Goal: Transaction & Acquisition: Register for event/course

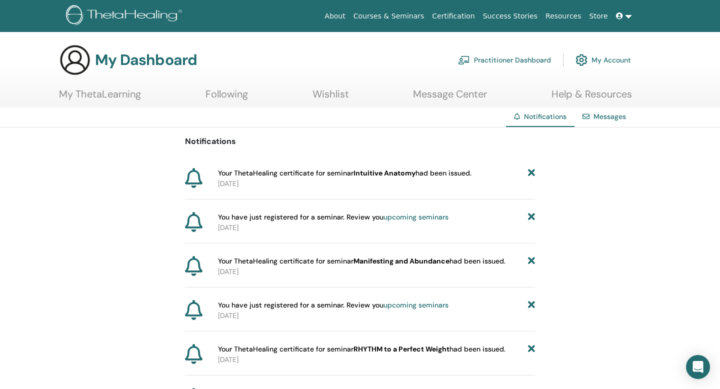
click at [531, 59] on link "Practitioner Dashboard" at bounding box center [504, 60] width 93 height 22
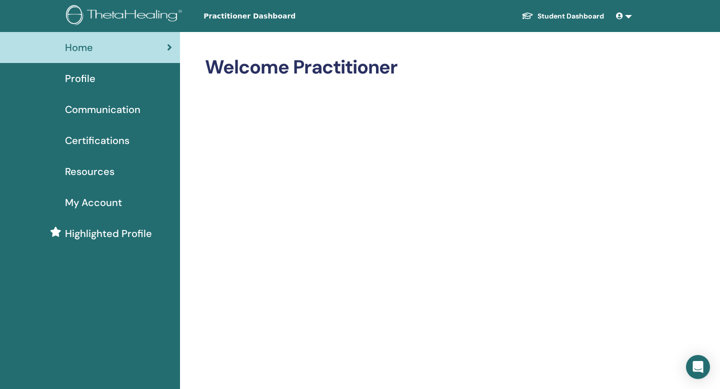
click at [92, 77] on span "Profile" at bounding box center [80, 78] width 30 height 15
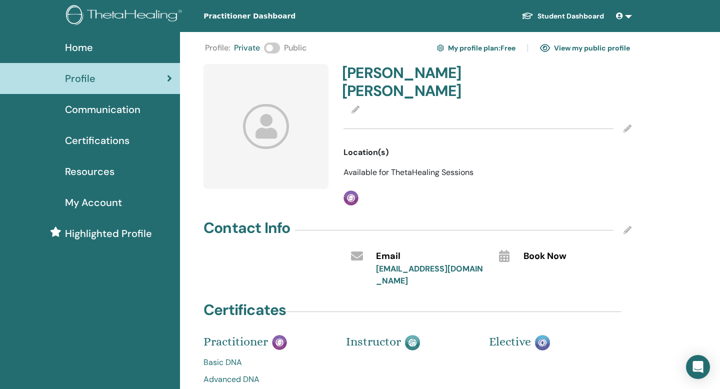
click at [555, 14] on link "Student Dashboard" at bounding box center [562, 16] width 98 height 18
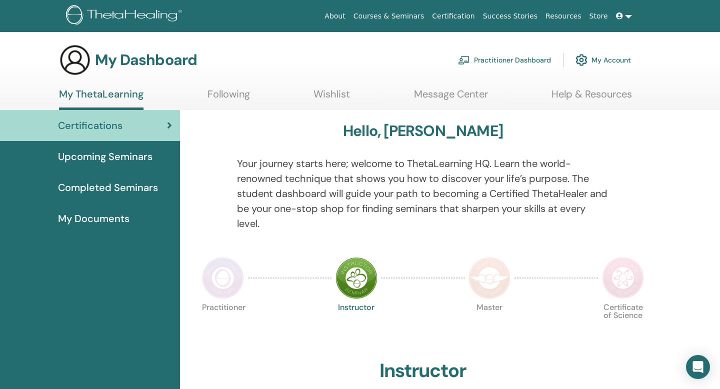
click at [137, 158] on span "Upcoming Seminars" at bounding box center [105, 156] width 94 height 15
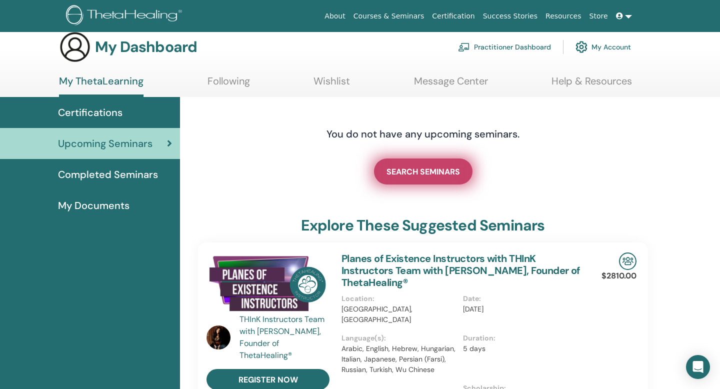
scroll to position [11, 0]
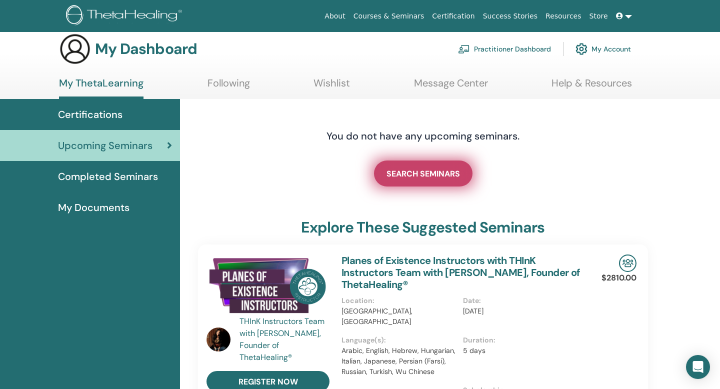
click at [442, 175] on span "SEARCH SEMINARS" at bounding box center [422, 173] width 73 height 10
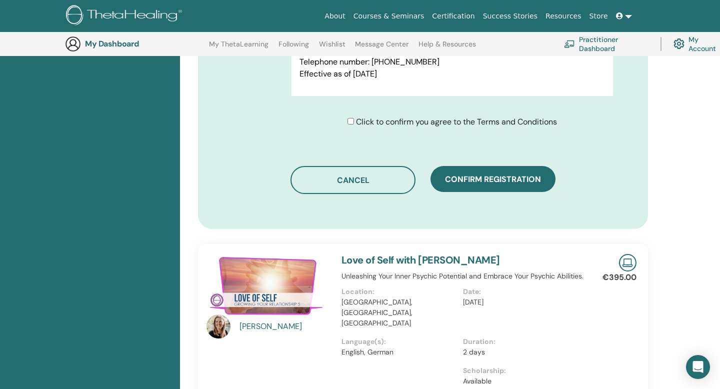
scroll to position [586, 0]
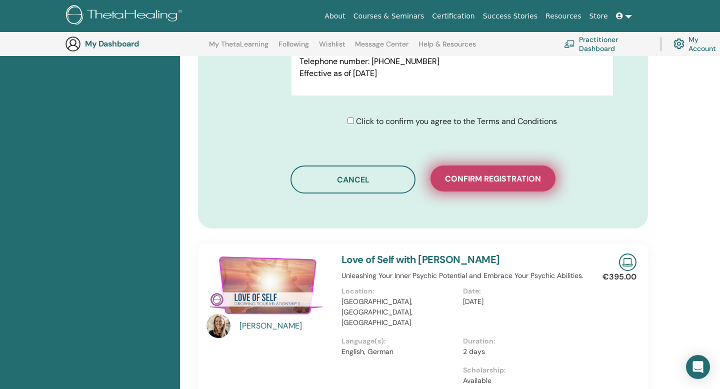
click at [471, 169] on button "Confirm registration" at bounding box center [492, 178] width 125 height 26
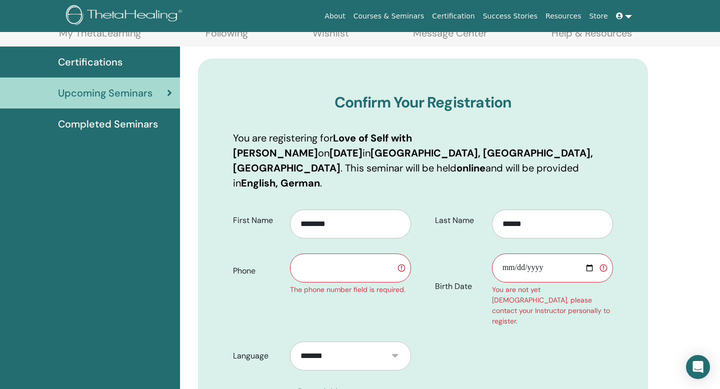
scroll to position [97, 0]
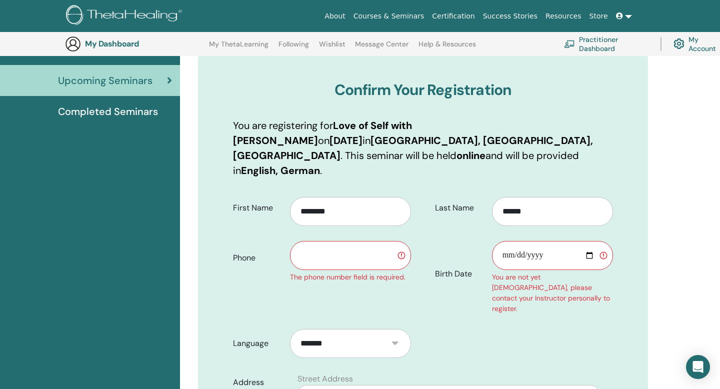
click at [339, 242] on input "text" at bounding box center [350, 255] width 121 height 29
type input "**********"
click at [544, 241] on input "Birth Date" at bounding box center [552, 255] width 121 height 29
type input "**********"
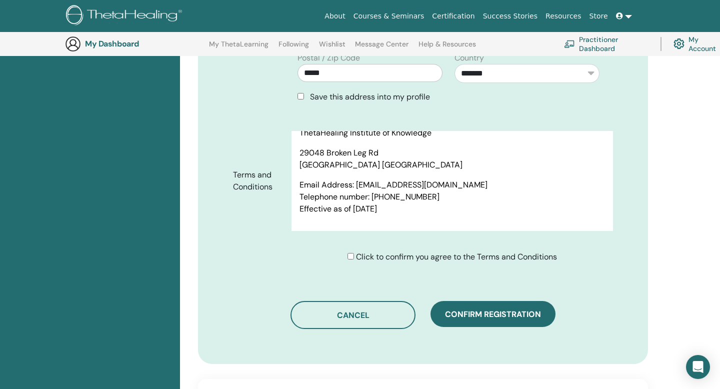
scroll to position [496, 0]
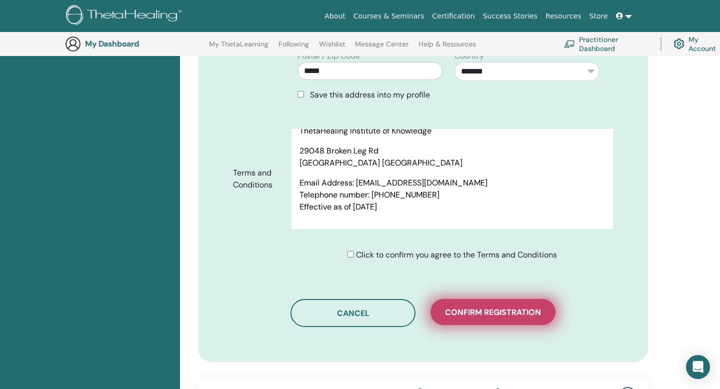
click at [496, 307] on span "Confirm registration" at bounding box center [493, 312] width 96 height 10
